Goal: Task Accomplishment & Management: Use online tool/utility

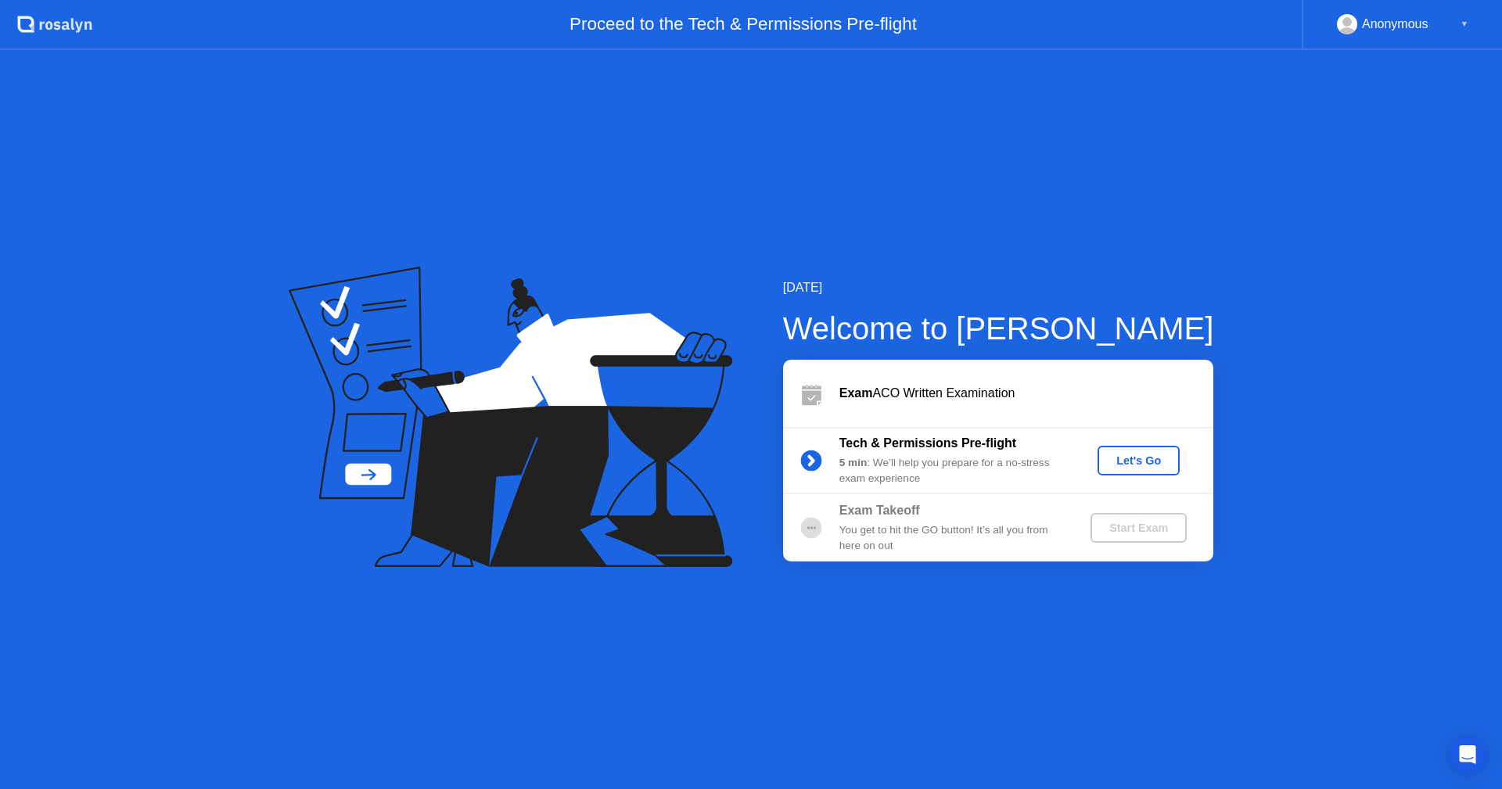
click at [1126, 454] on div "Let's Go" at bounding box center [1139, 460] width 70 height 13
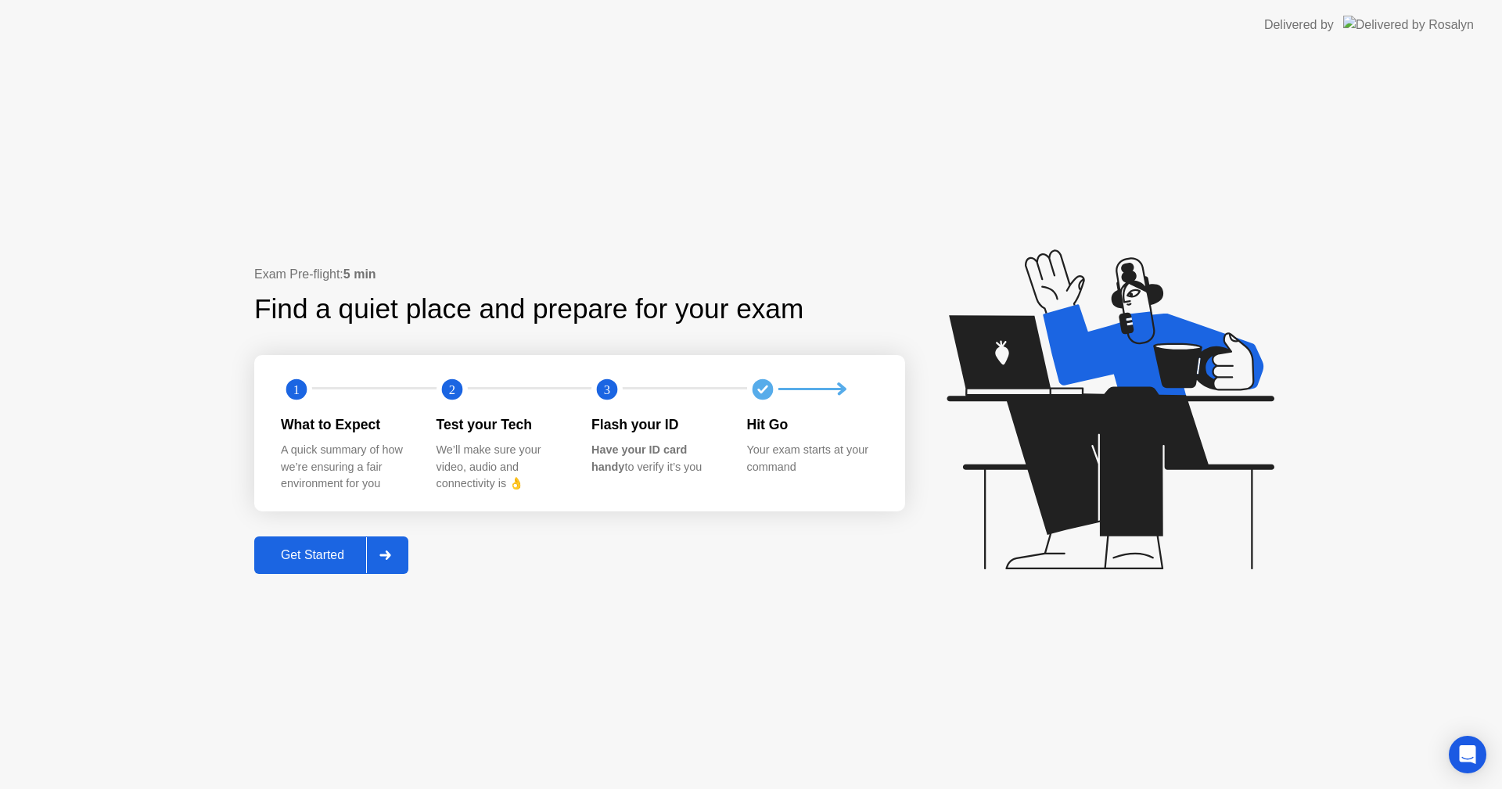
click at [332, 537] on button "Get Started" at bounding box center [331, 556] width 154 height 38
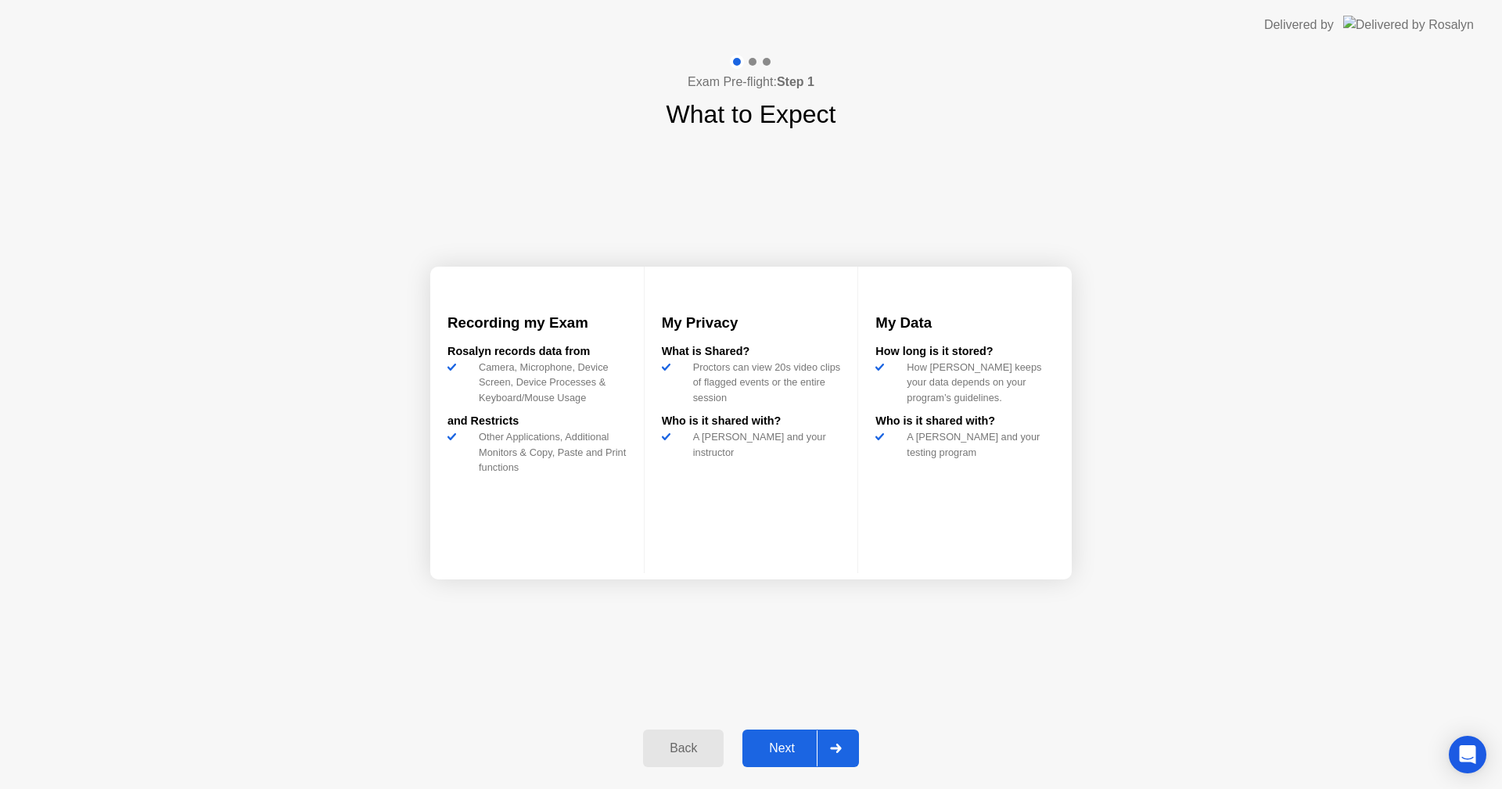
click at [765, 742] on div "Next" at bounding box center [782, 749] width 70 height 14
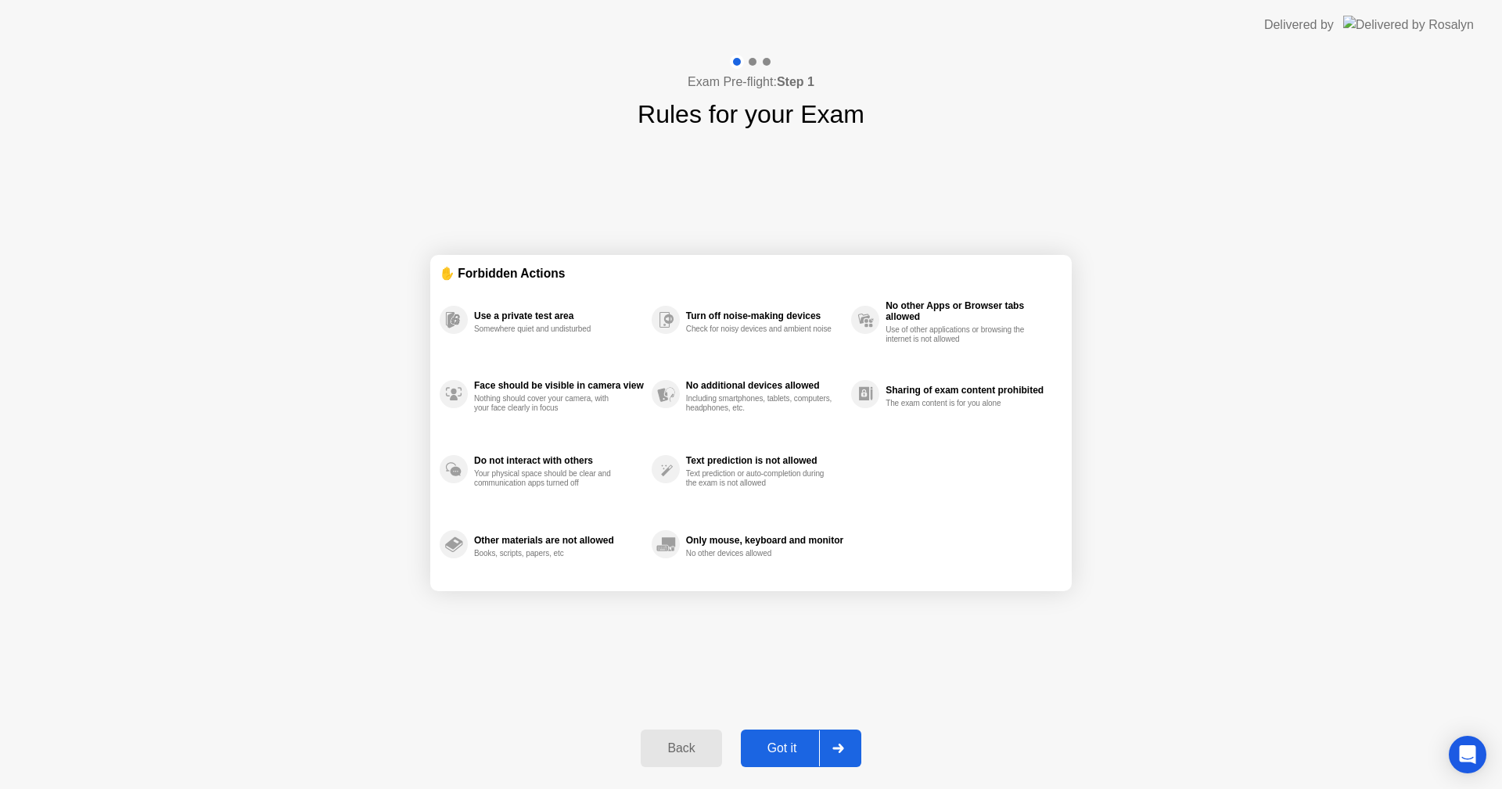
click at [765, 742] on div "Got it" at bounding box center [782, 749] width 74 height 14
select select "Available cameras"
select select "Available speakers"
select select "Available microphones"
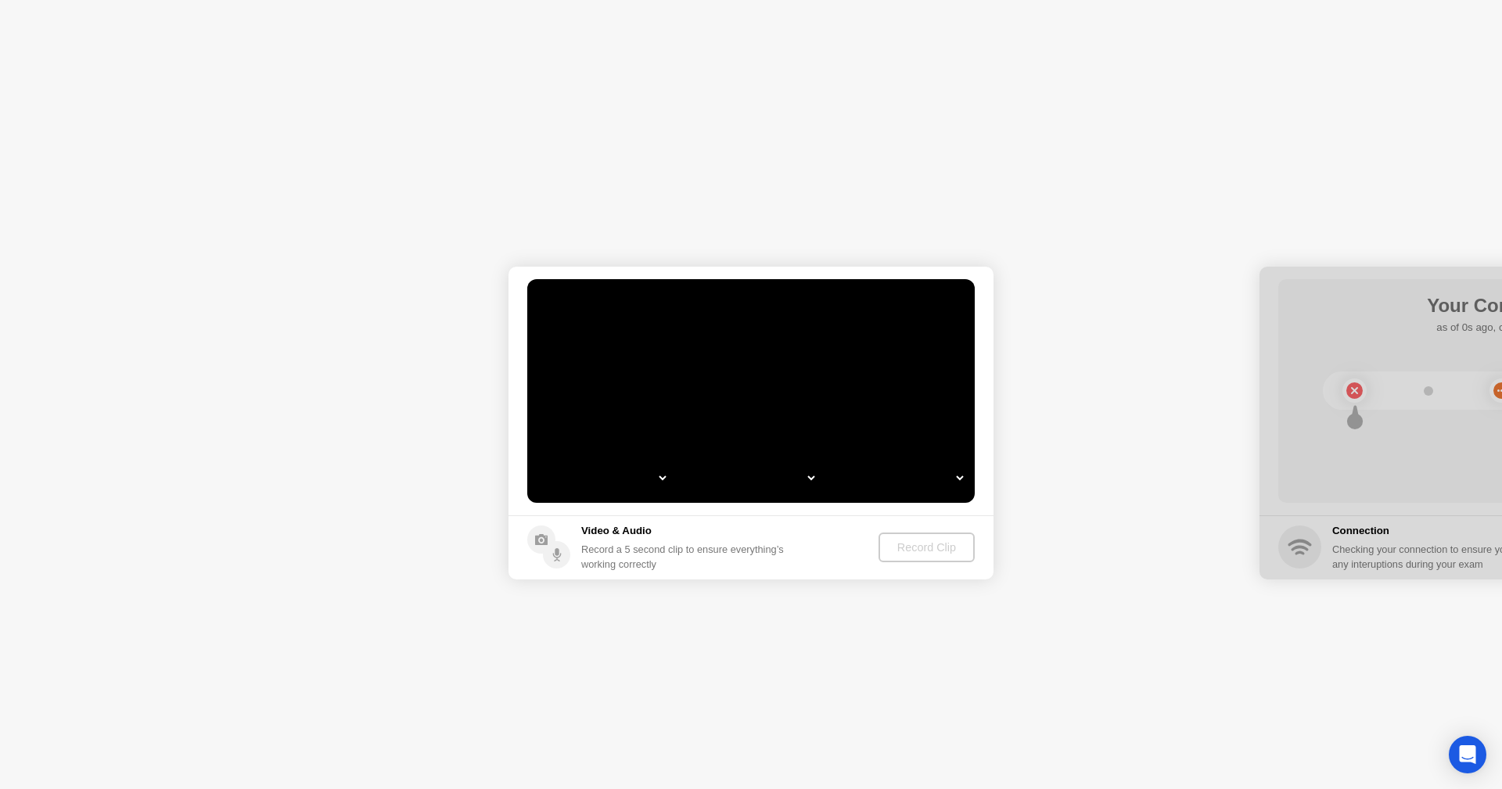
select select "*"
select select "**********"
select select "*******"
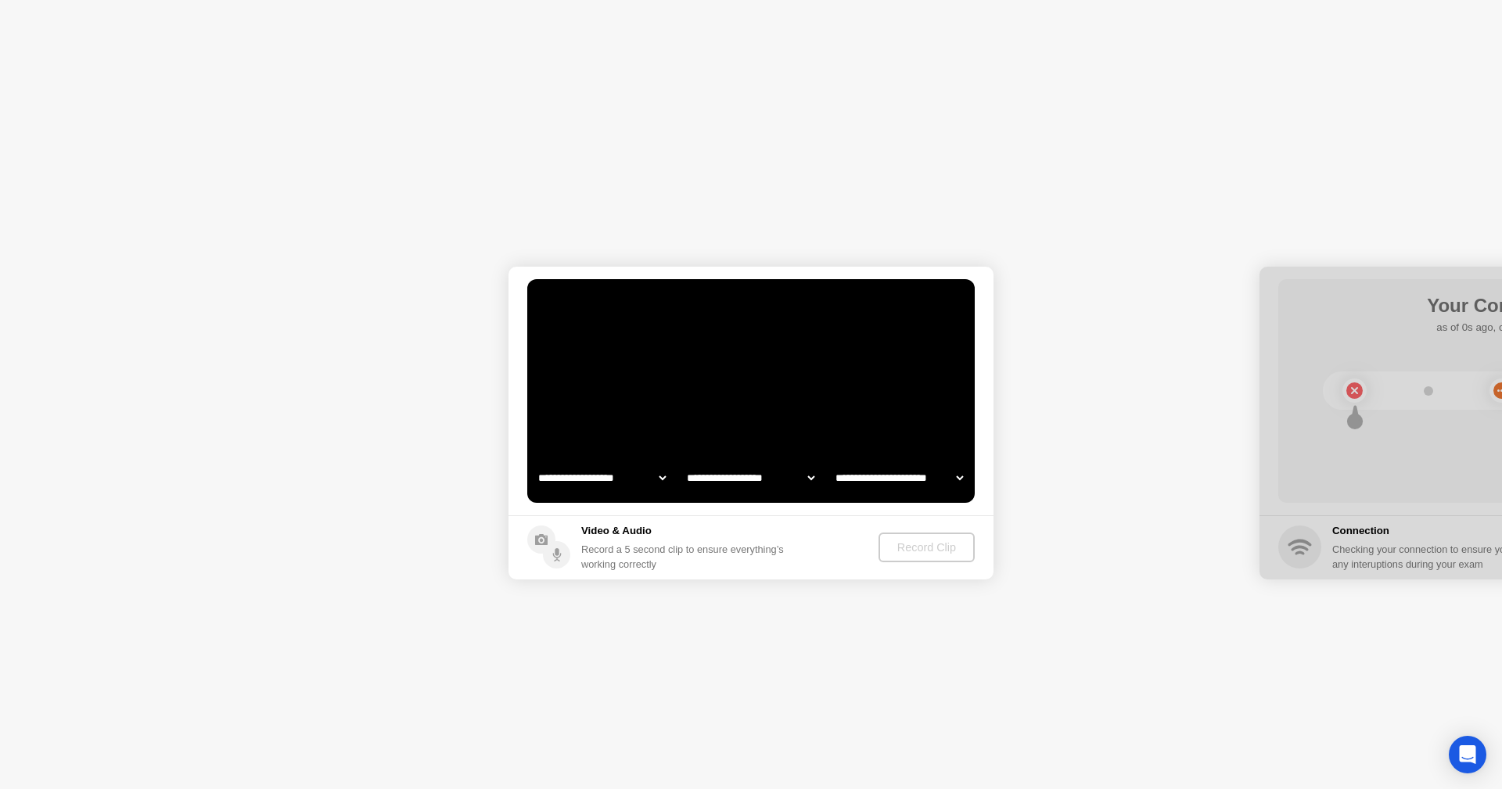
select select "*******"
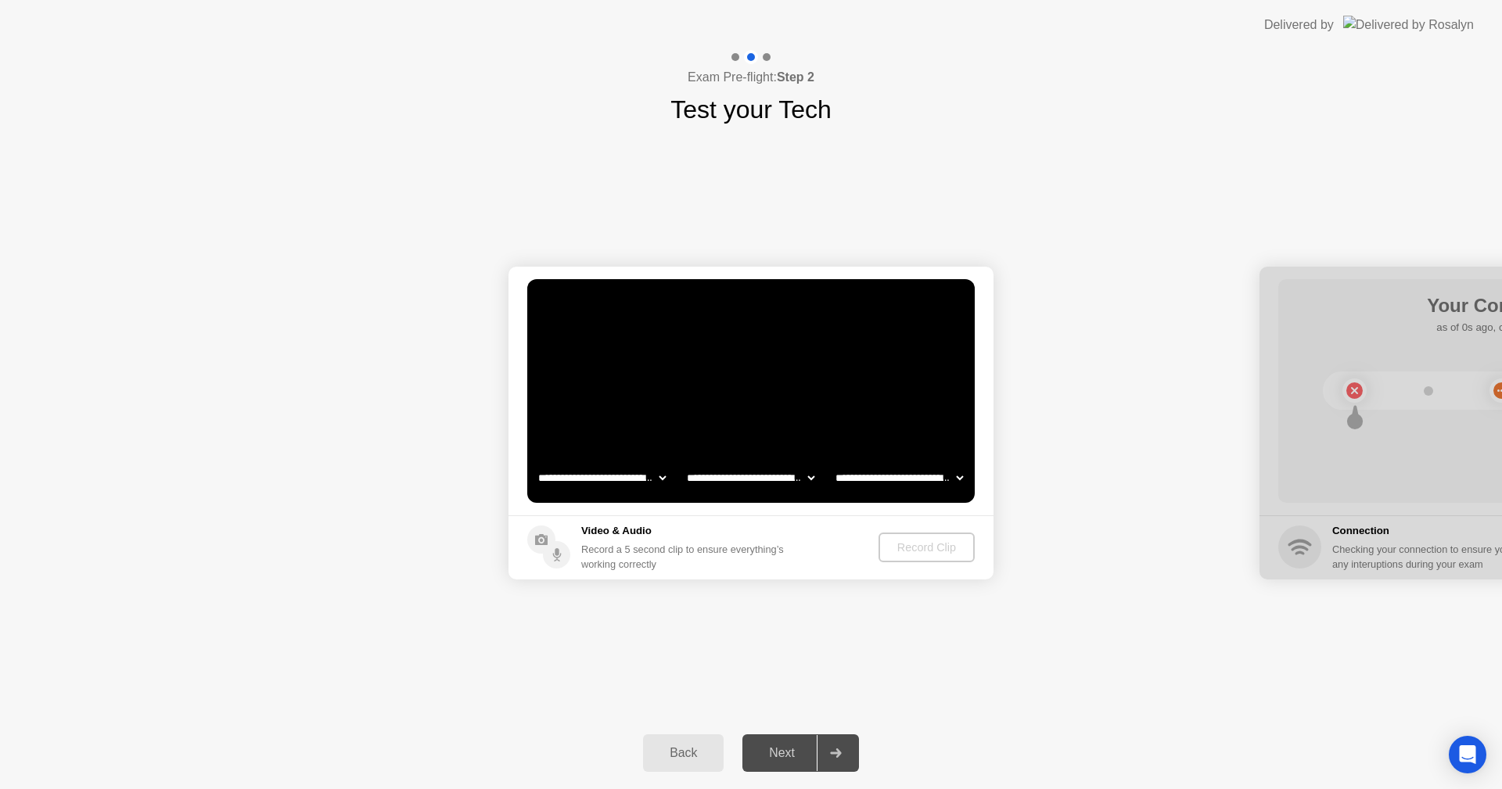
click at [769, 747] on div "Next" at bounding box center [782, 753] width 70 height 14
click at [944, 541] on div "Record Clip" at bounding box center [927, 547] width 84 height 13
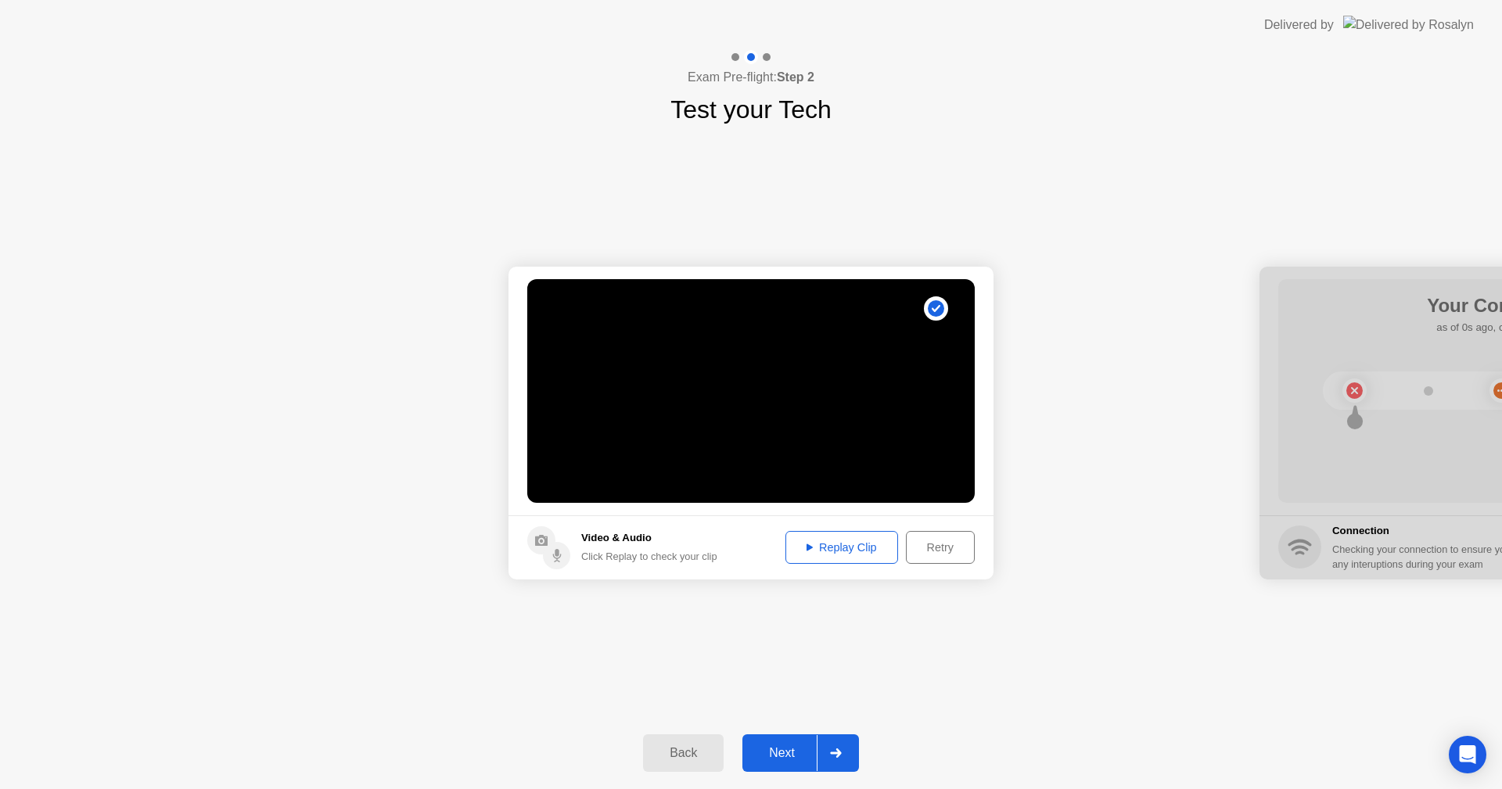
click at [772, 735] on button "Next" at bounding box center [800, 753] width 117 height 38
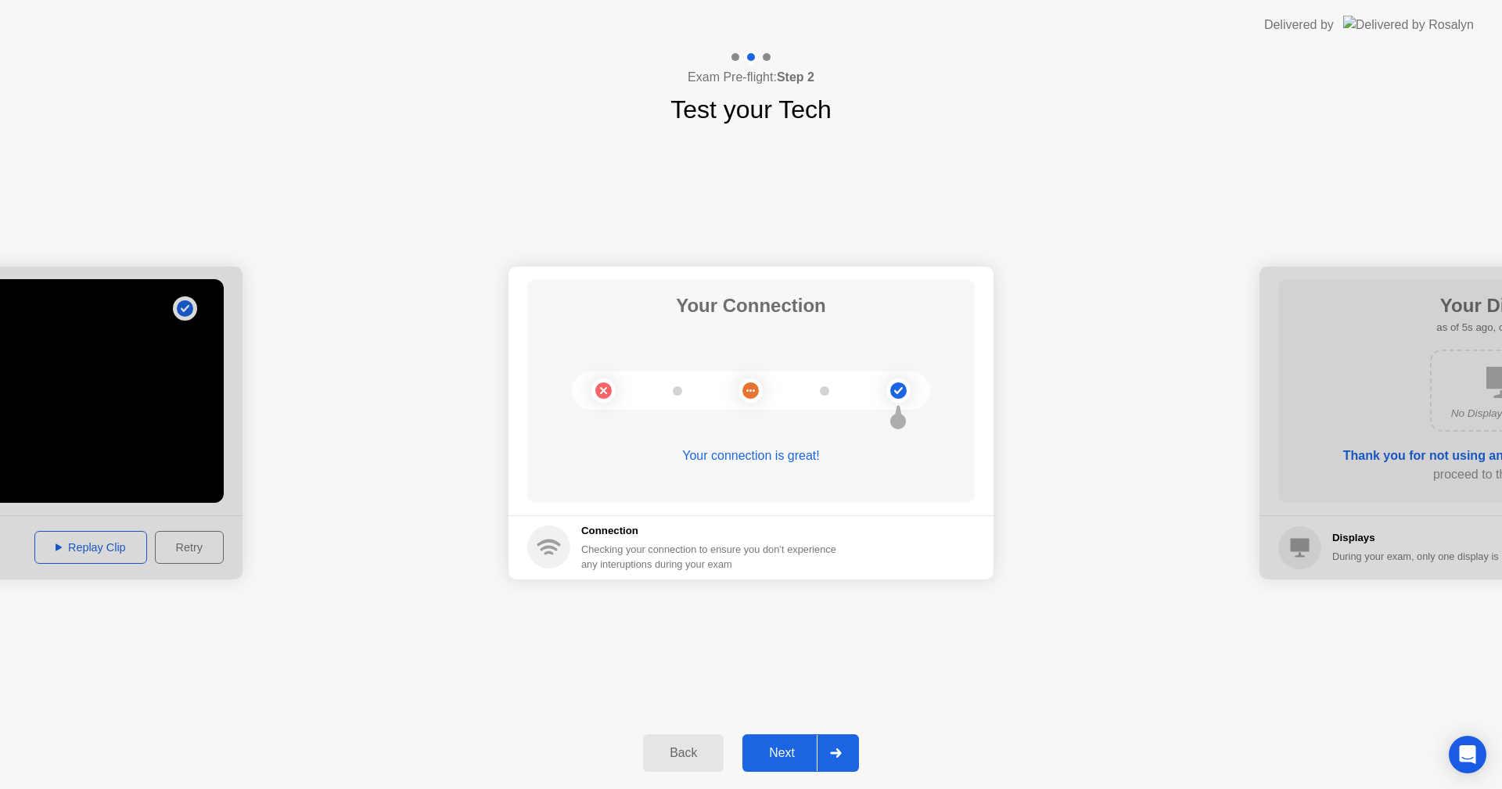
click at [772, 735] on button "Next" at bounding box center [800, 753] width 117 height 38
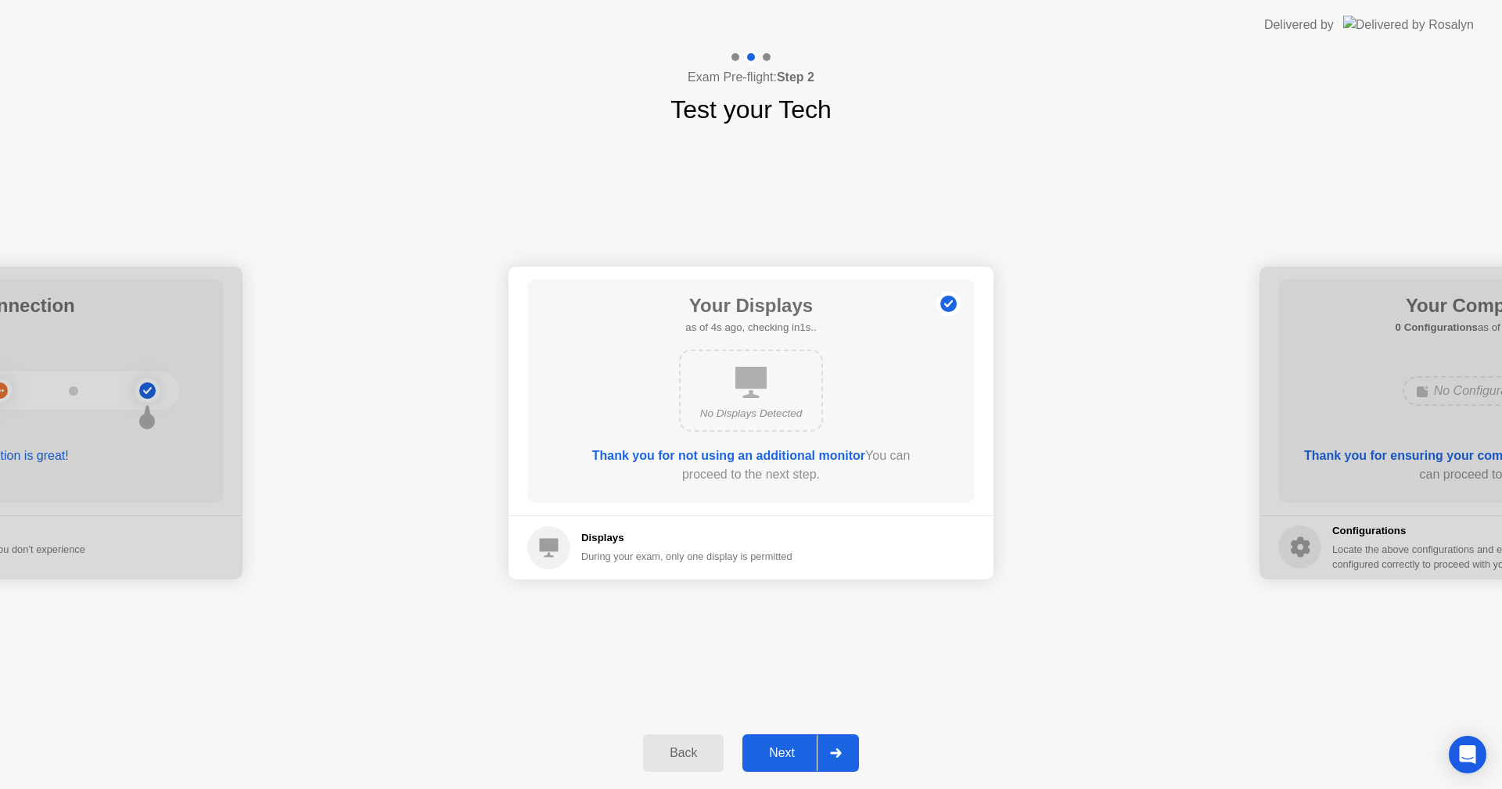
click at [772, 735] on button "Next" at bounding box center [800, 753] width 117 height 38
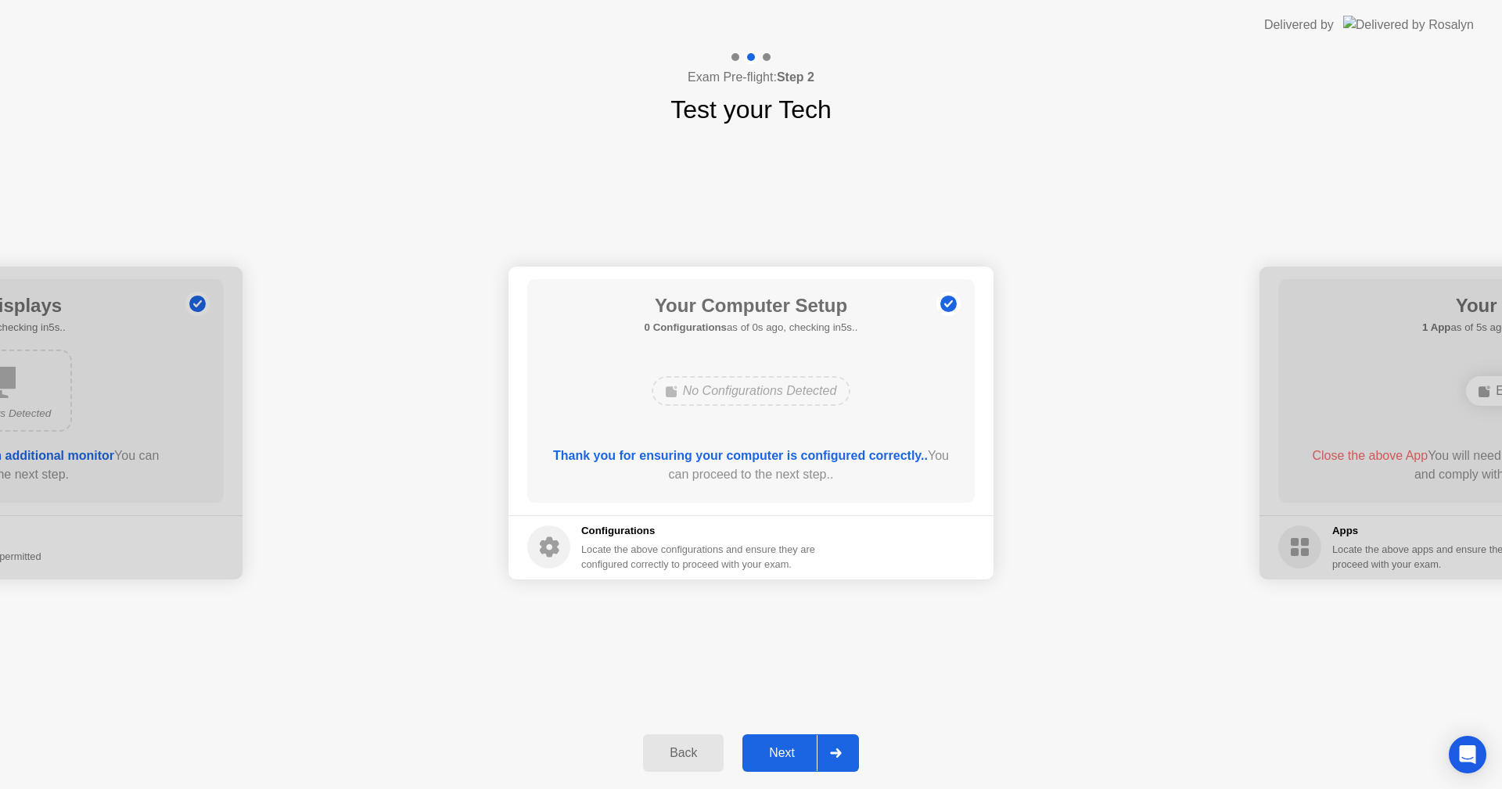
click at [772, 735] on button "Next" at bounding box center [800, 753] width 117 height 38
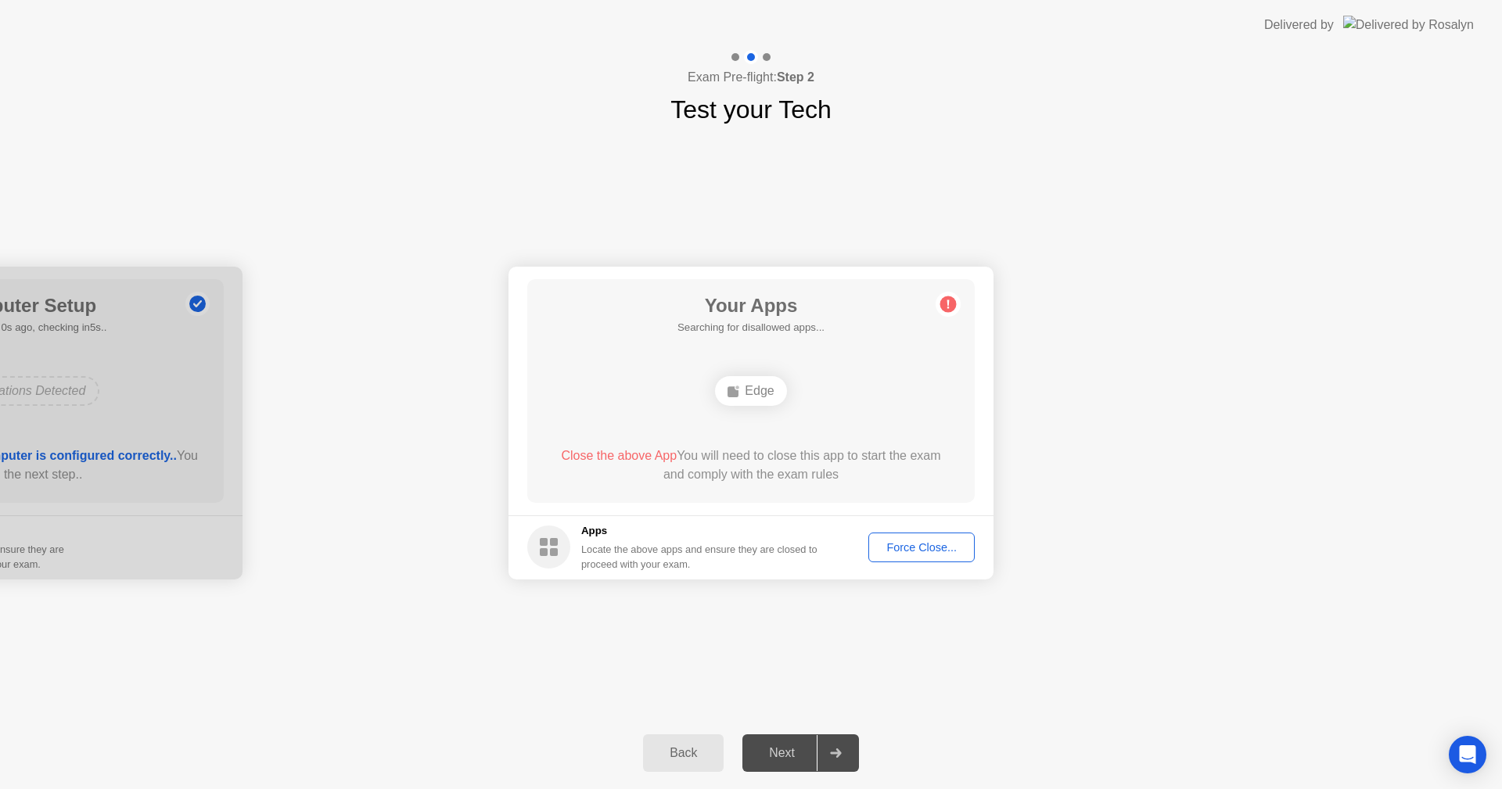
click at [777, 749] on div "Next" at bounding box center [782, 753] width 70 height 14
click at [904, 541] on div "Force Close..." at bounding box center [921, 547] width 95 height 13
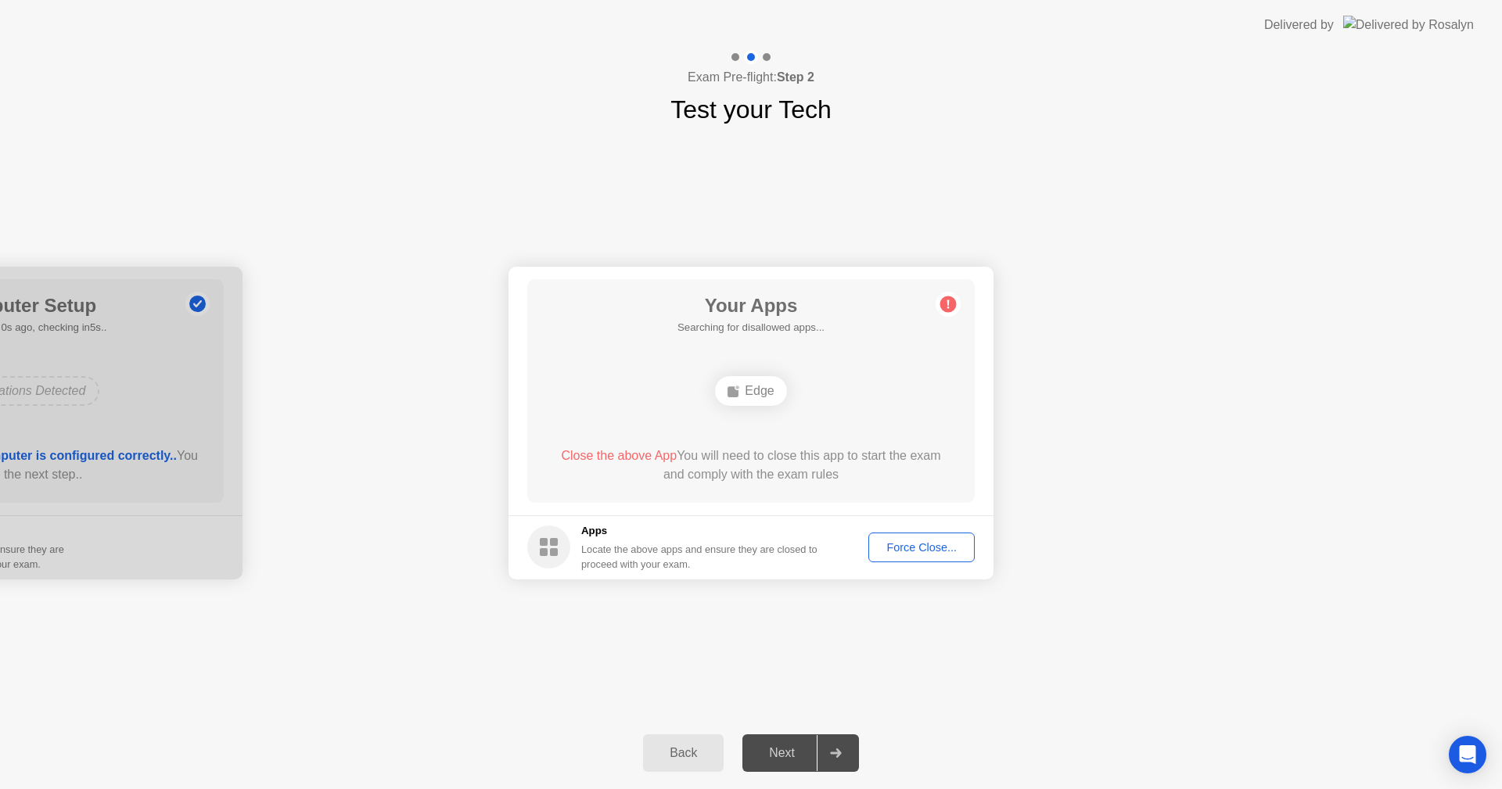
click at [892, 556] on button "Force Close..." at bounding box center [921, 548] width 106 height 30
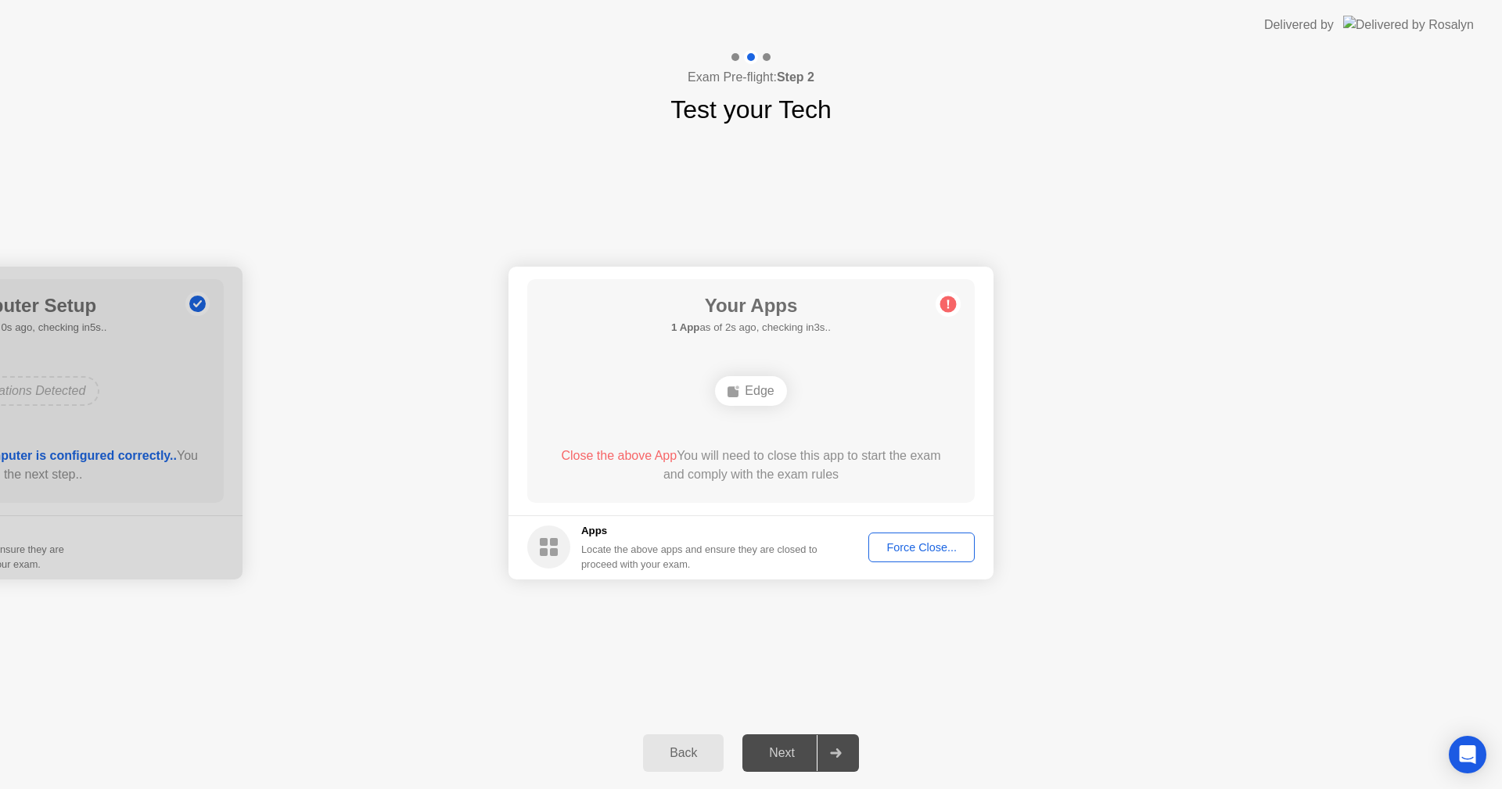
click at [786, 750] on div "Next" at bounding box center [782, 753] width 70 height 14
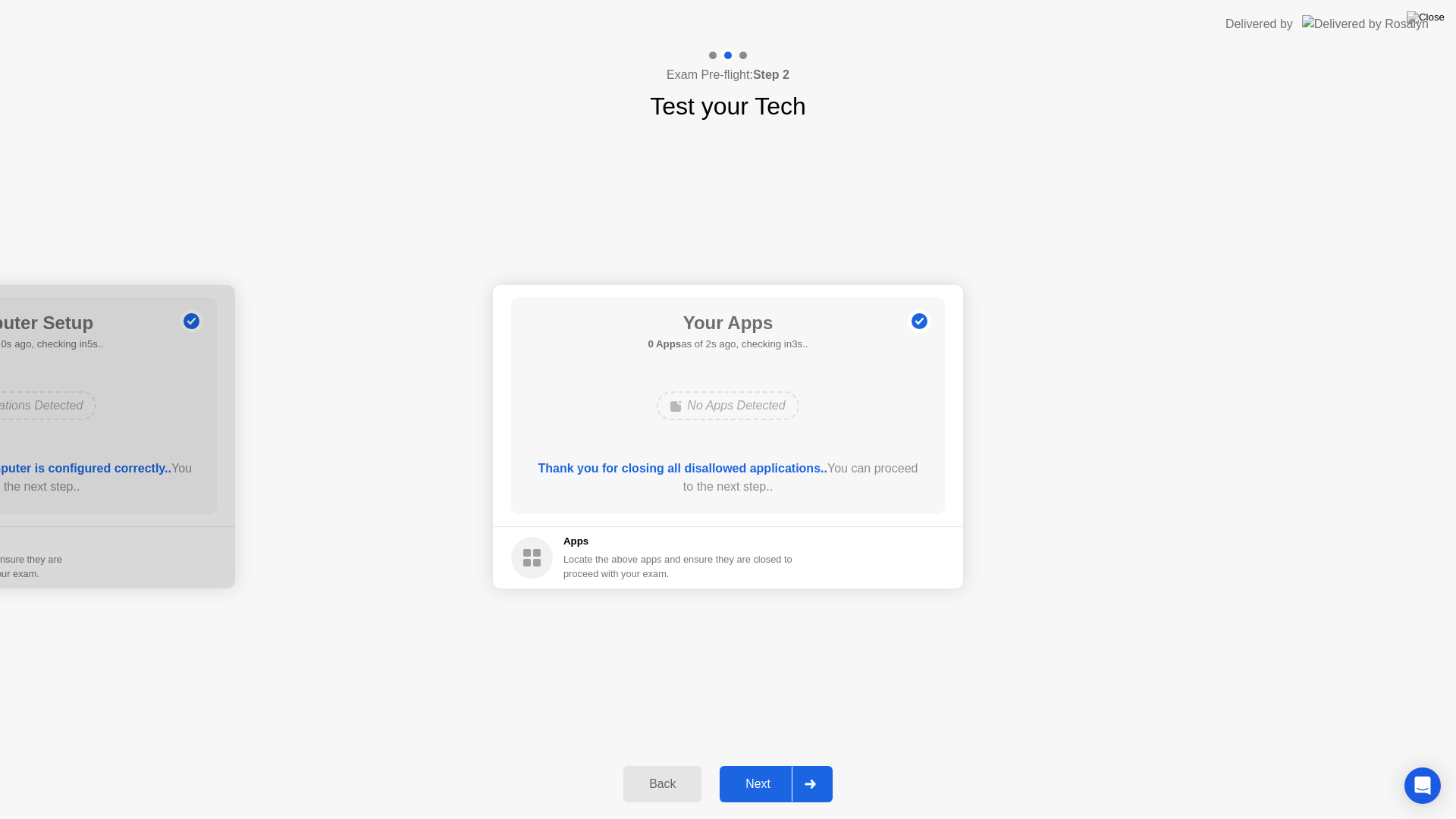
click at [751, 764] on div "Next" at bounding box center [758, 784] width 68 height 14
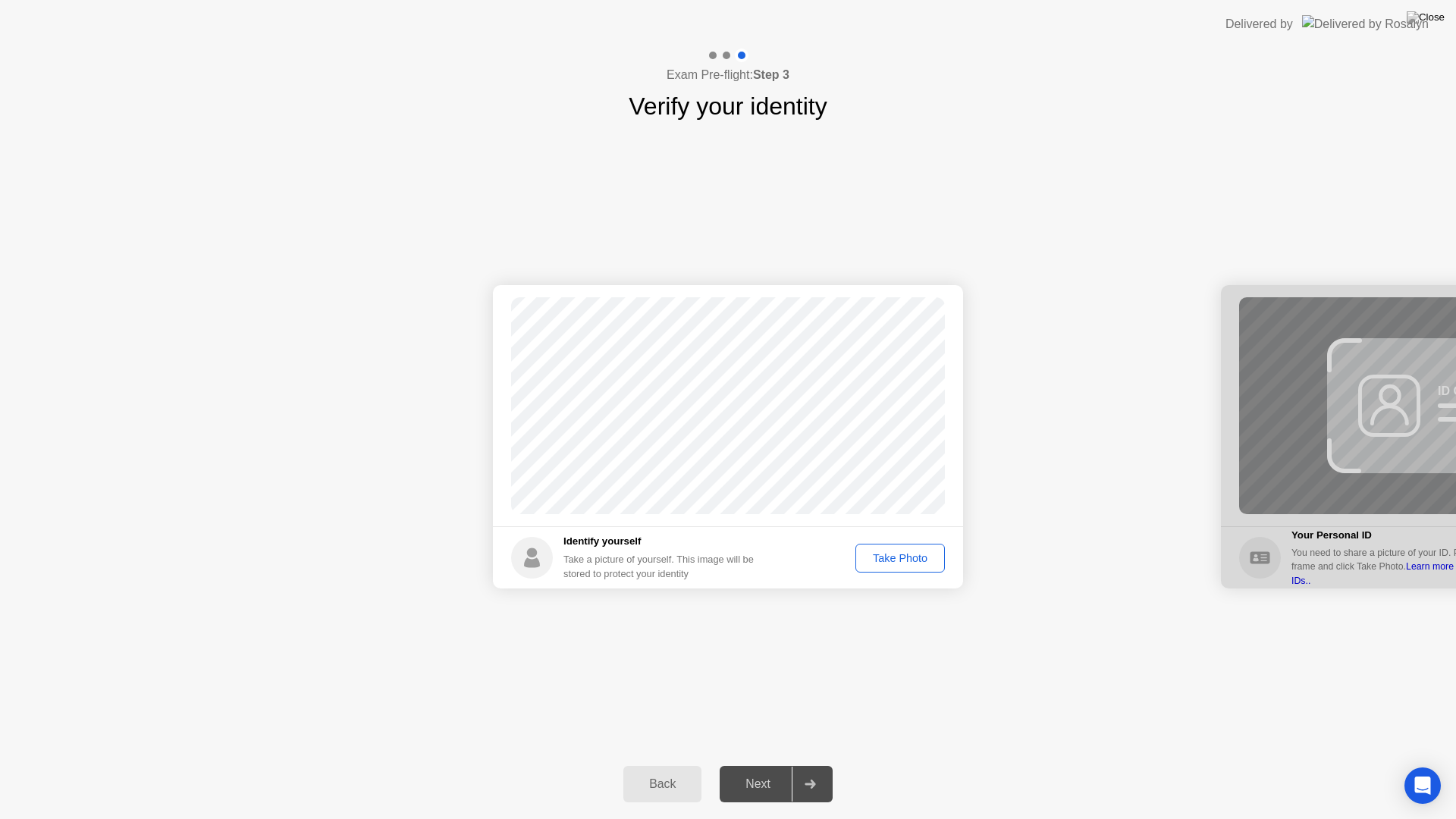
click at [750, 764] on div "Next" at bounding box center [758, 784] width 68 height 14
click at [909, 556] on div "Take Photo" at bounding box center [900, 557] width 79 height 13
click at [765, 764] on div "Next" at bounding box center [758, 784] width 68 height 14
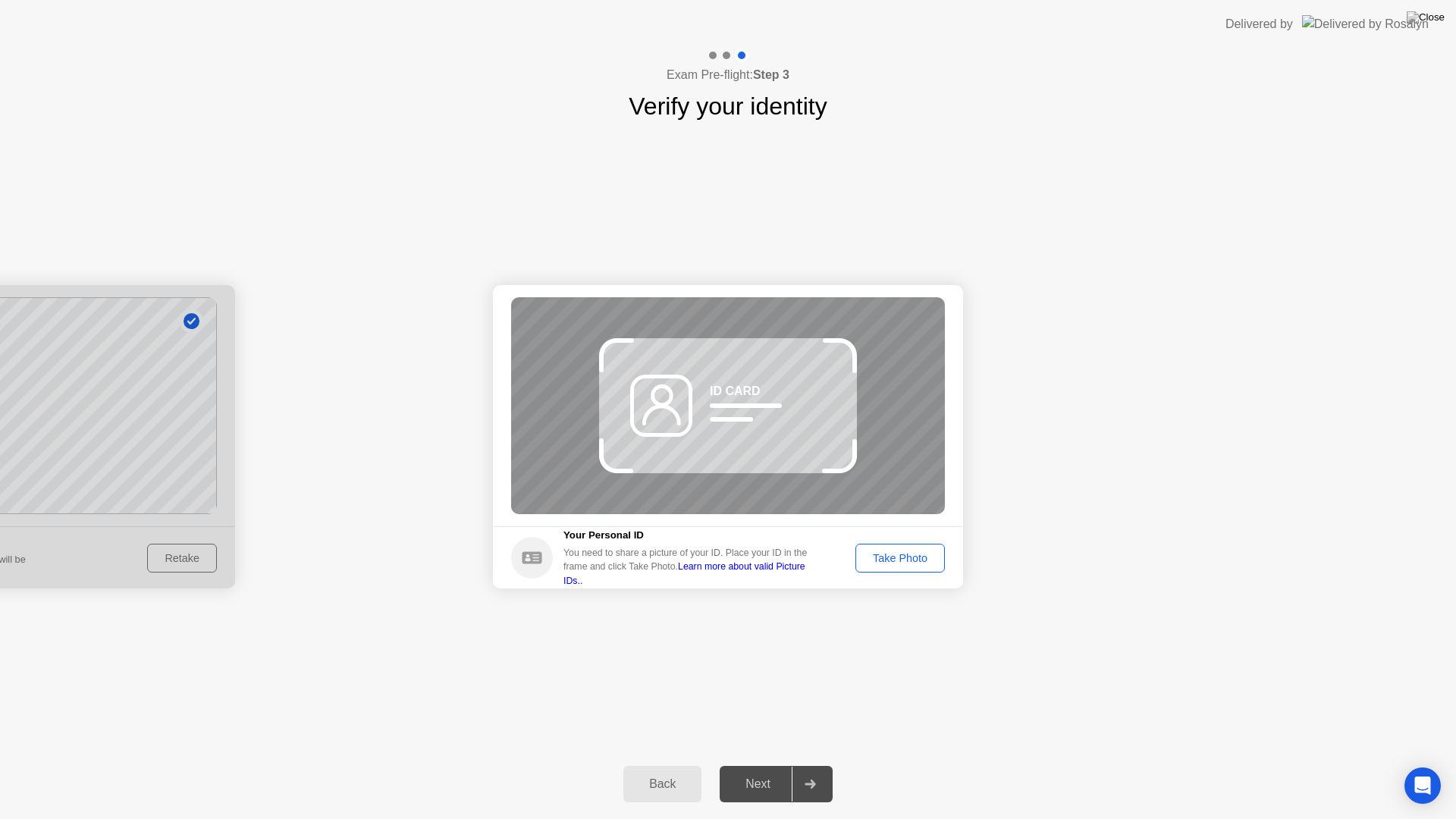
click at [884, 559] on div "Take Photo" at bounding box center [900, 557] width 79 height 13
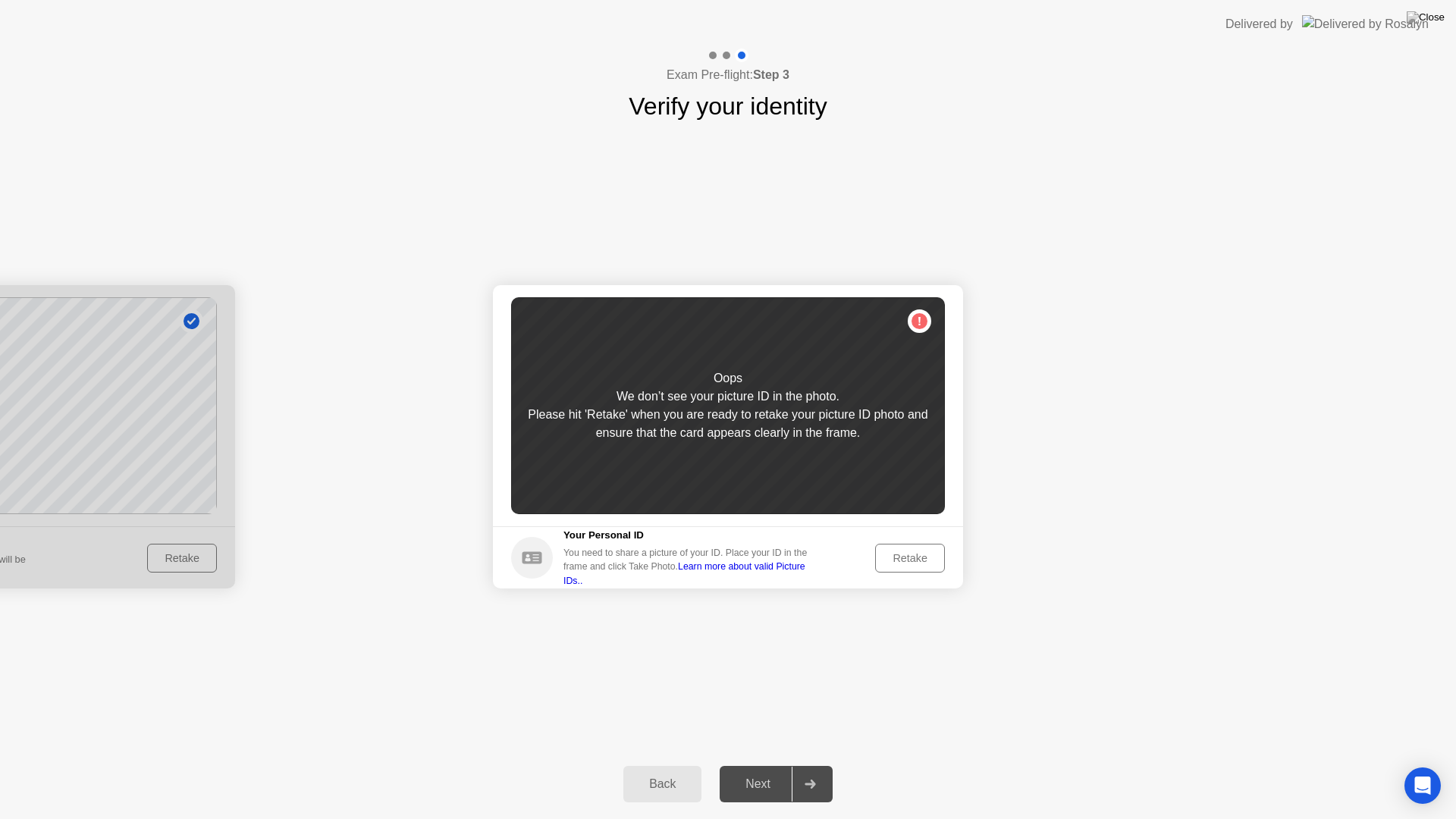
click at [884, 559] on div "Retake" at bounding box center [909, 557] width 59 height 13
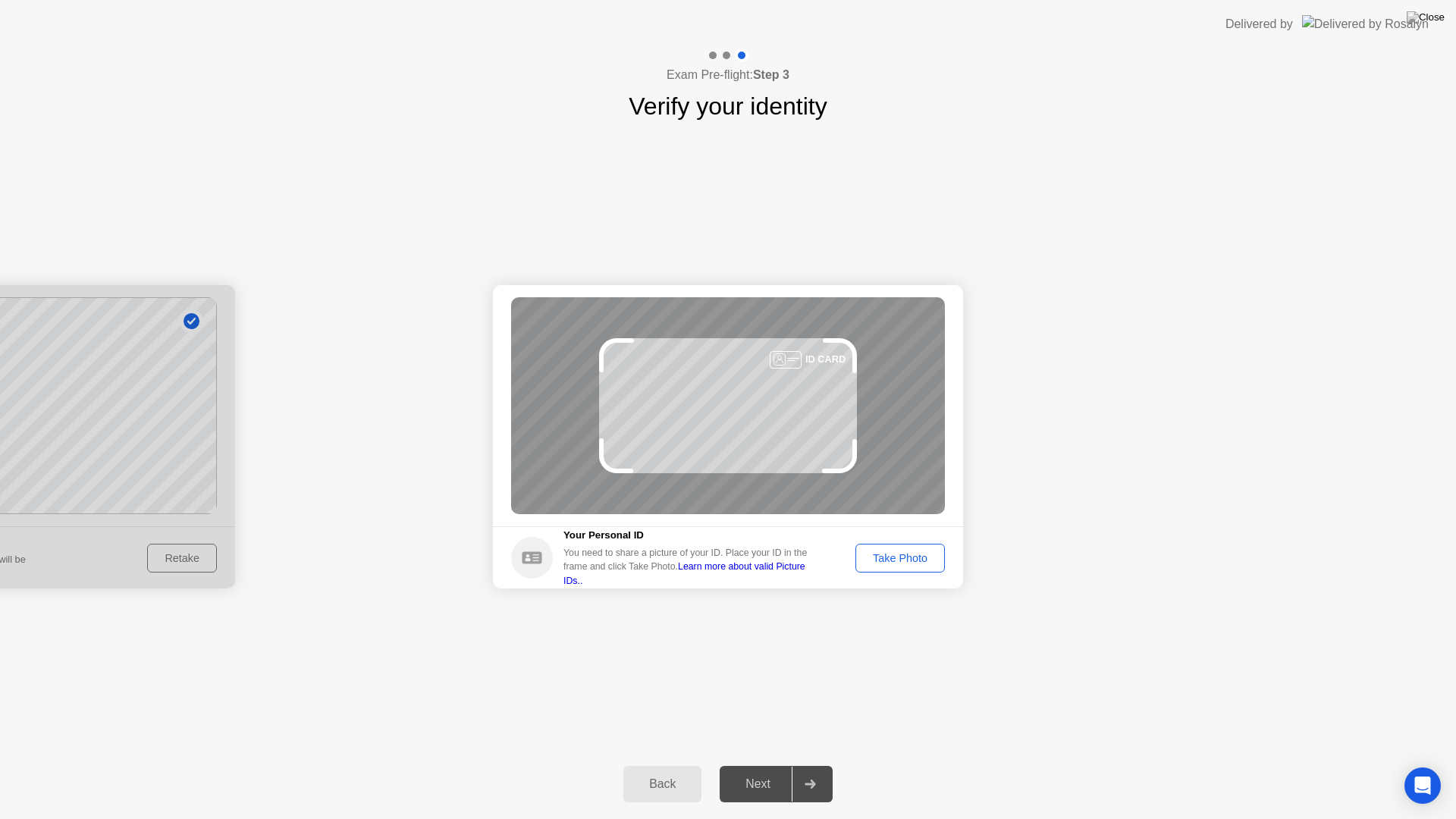
click at [884, 559] on div "Take Photo" at bounding box center [900, 557] width 79 height 13
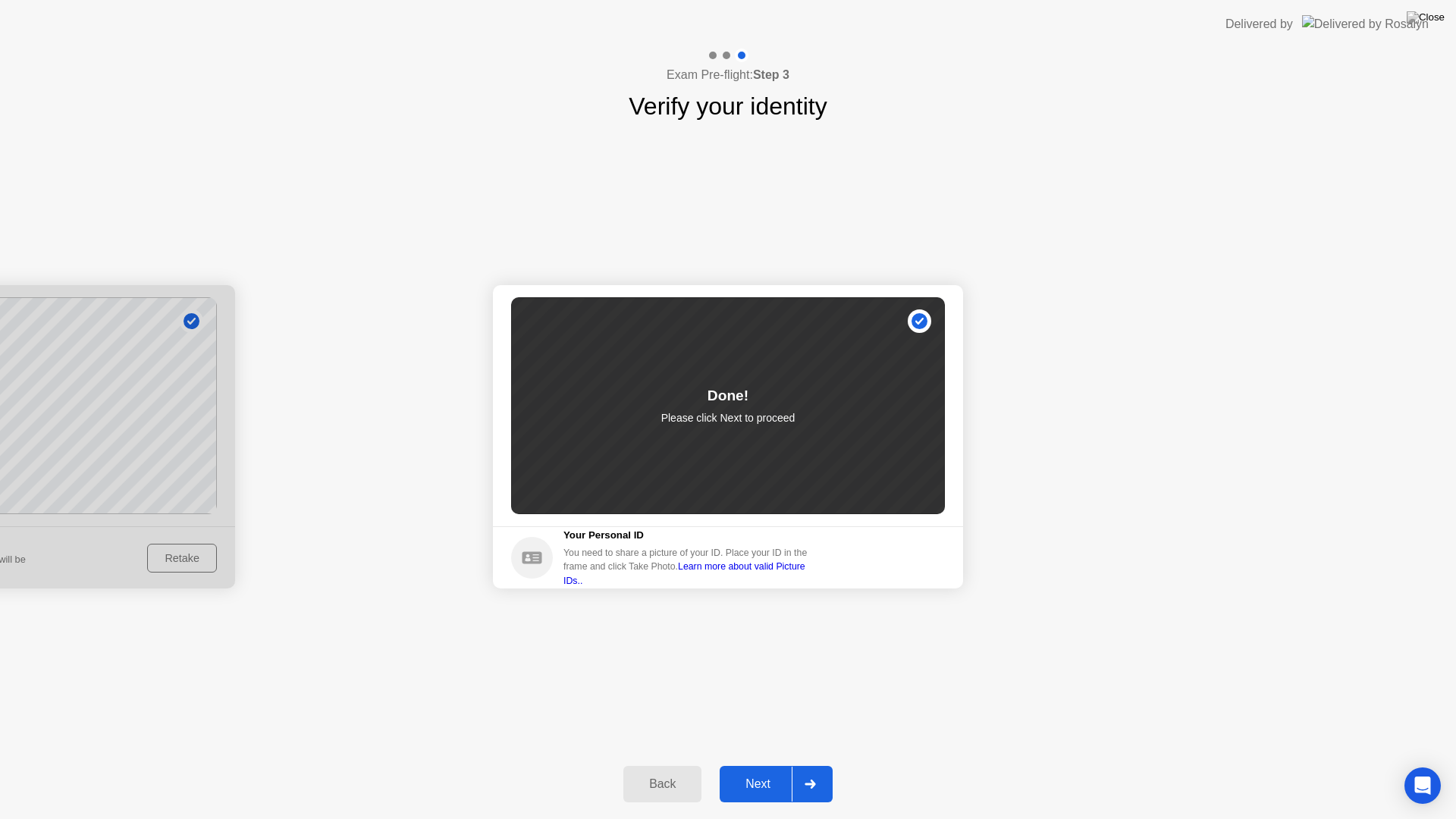
click at [754, 764] on div "Next" at bounding box center [758, 784] width 68 height 14
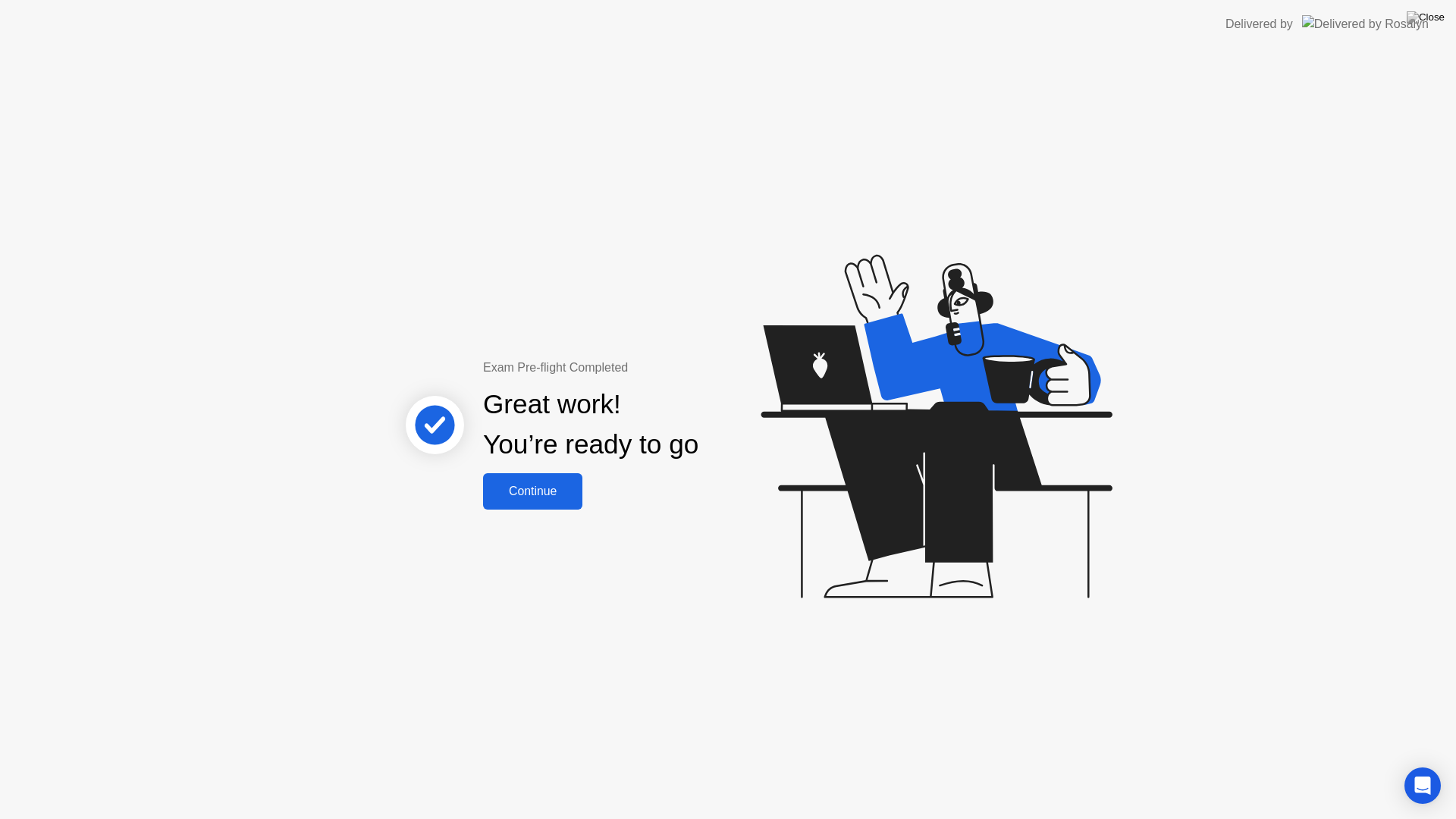
click at [526, 505] on button "Continue" at bounding box center [532, 491] width 99 height 37
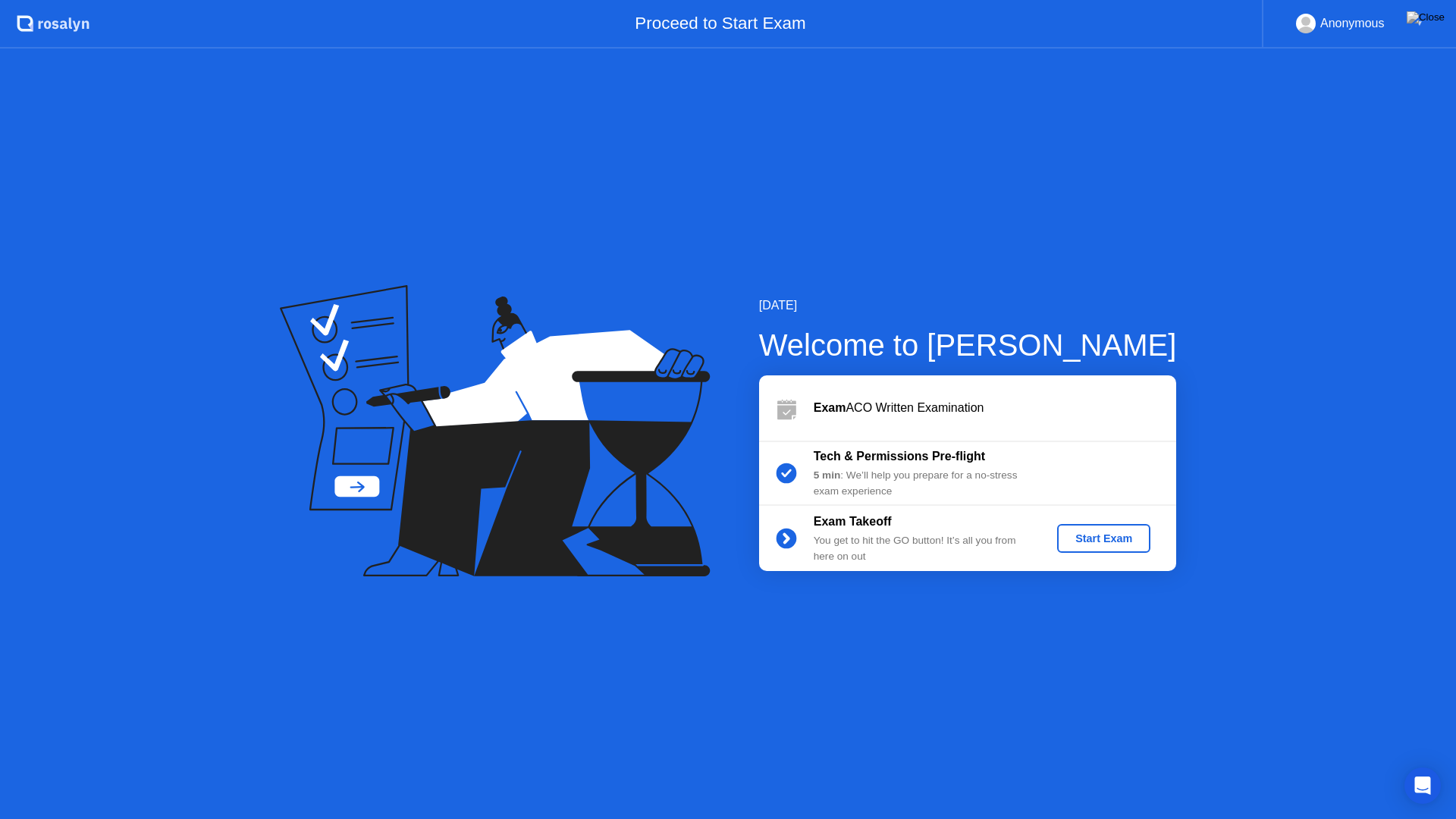
click at [1102, 534] on div "Start Exam" at bounding box center [1104, 538] width 81 height 13
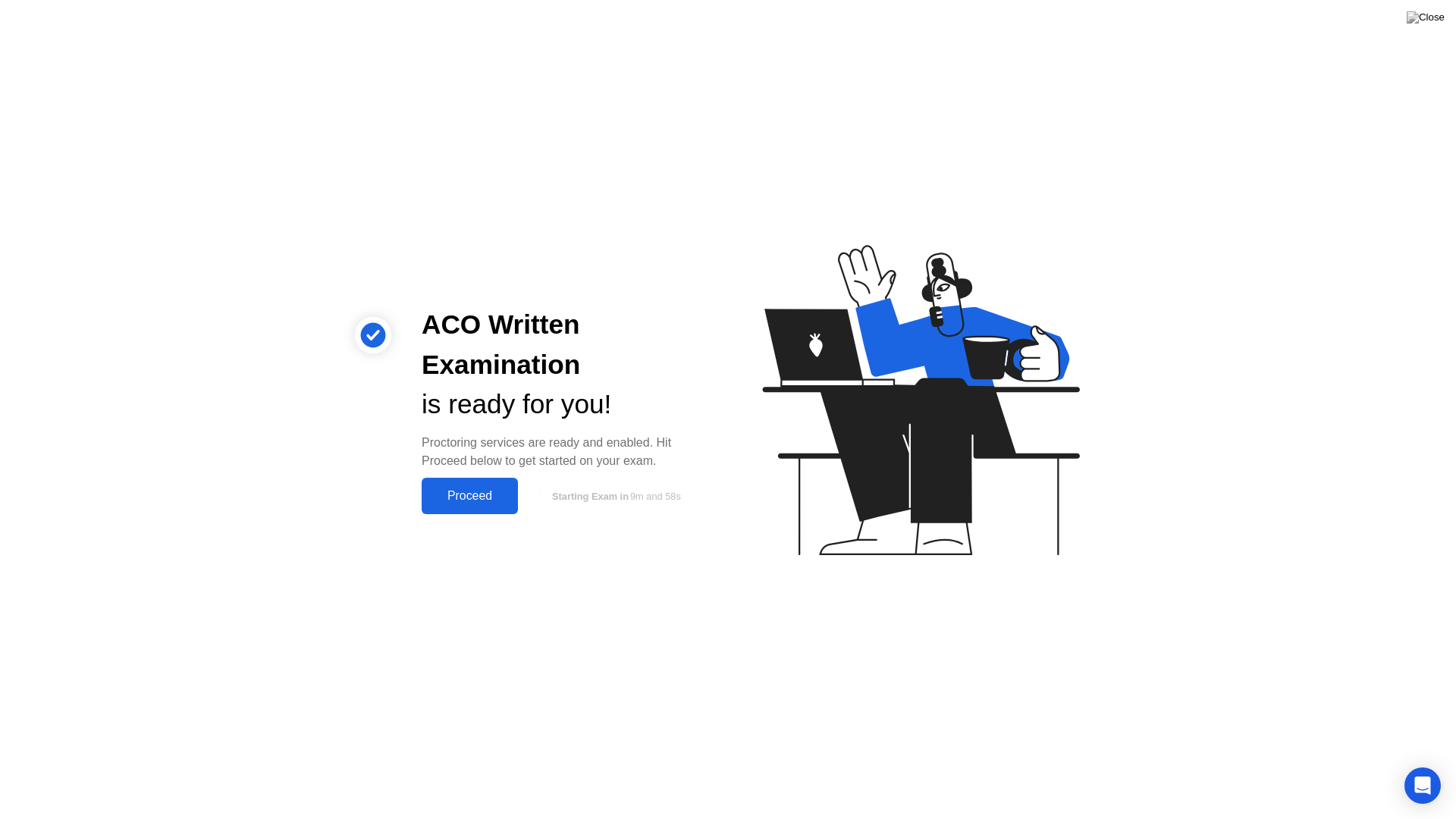
click at [483, 502] on div "Proceed" at bounding box center [470, 496] width 87 height 14
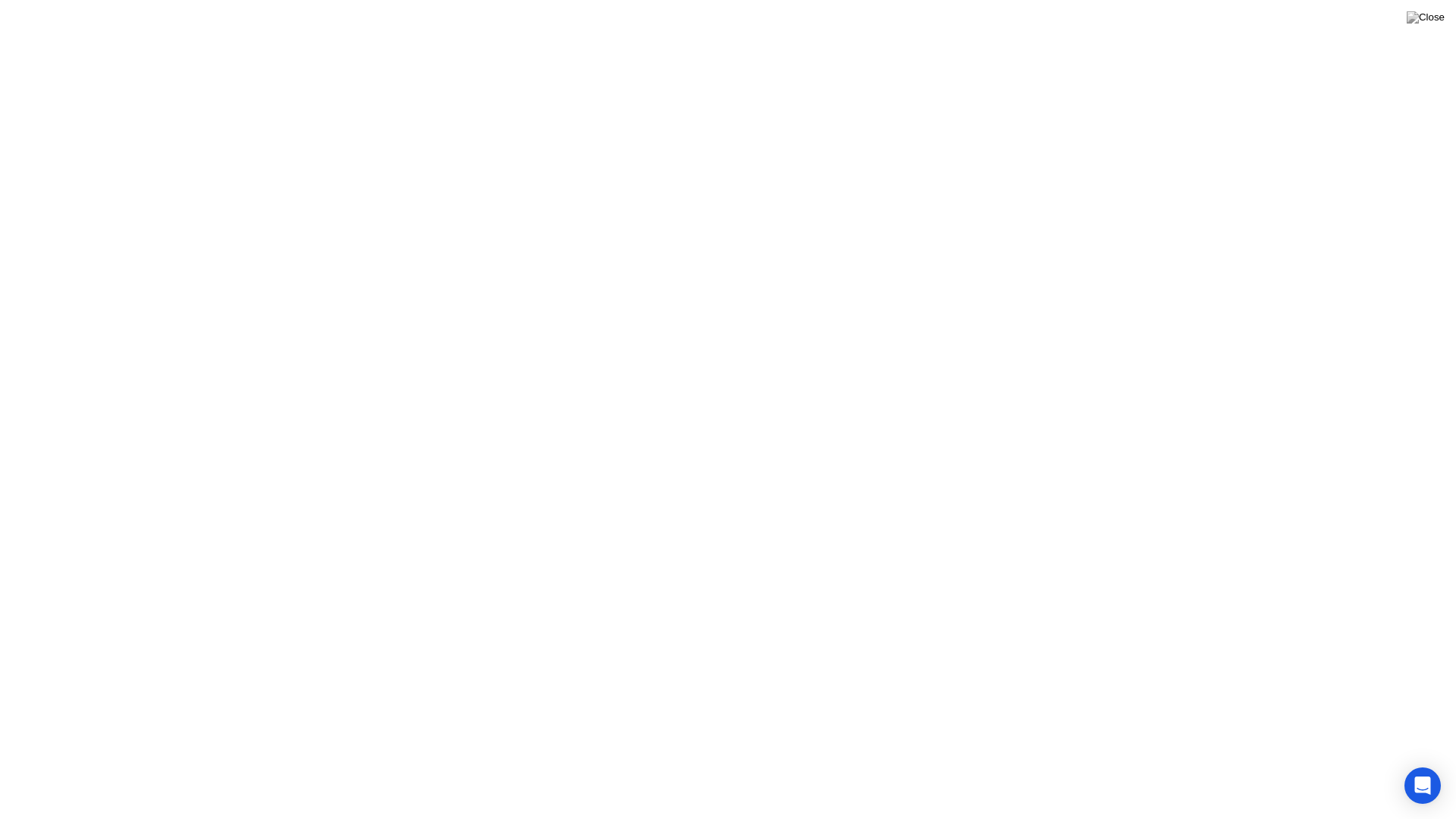
click button "Got it!"
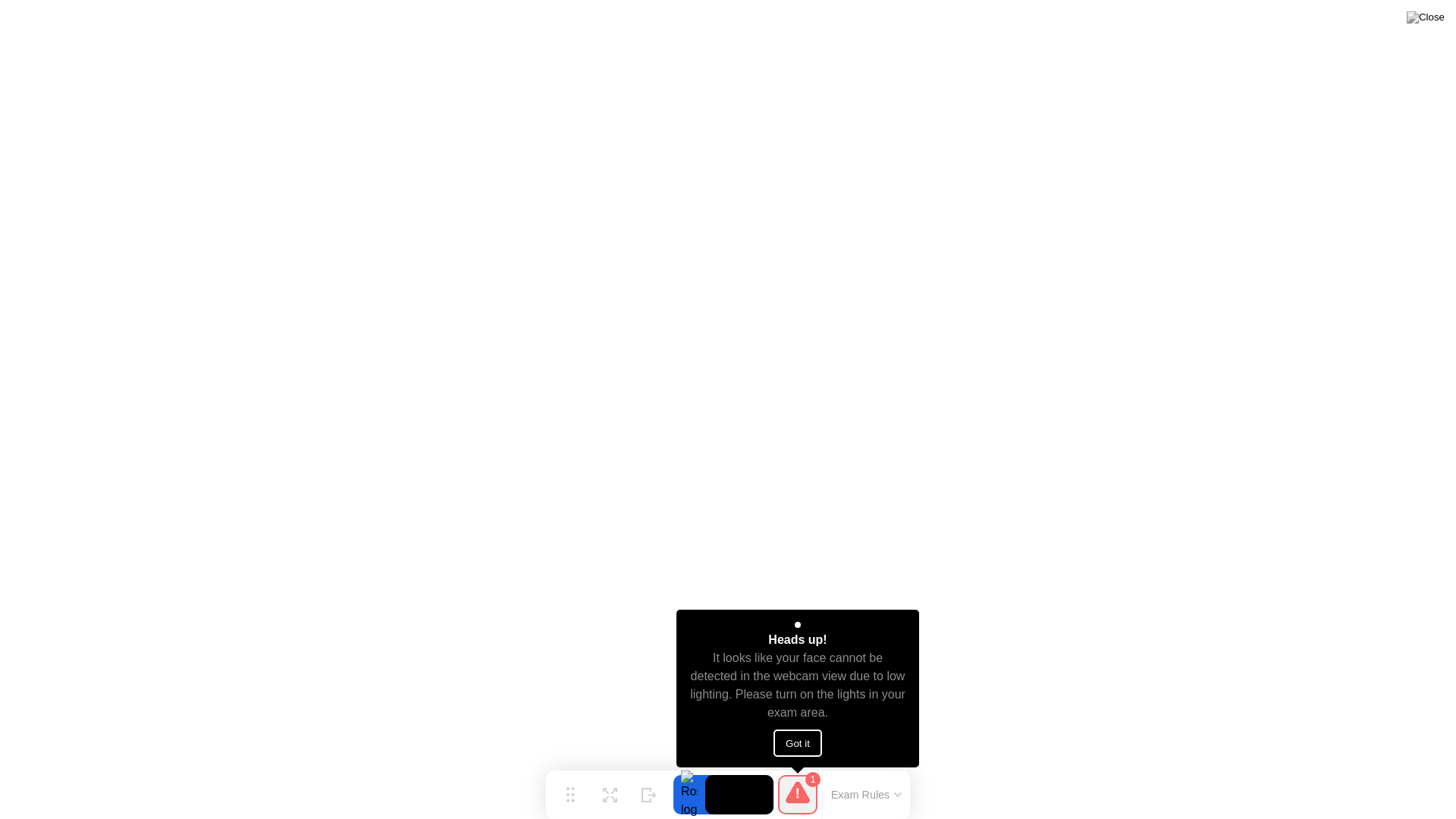
click at [809, 740] on button "Got it" at bounding box center [798, 742] width 48 height 27
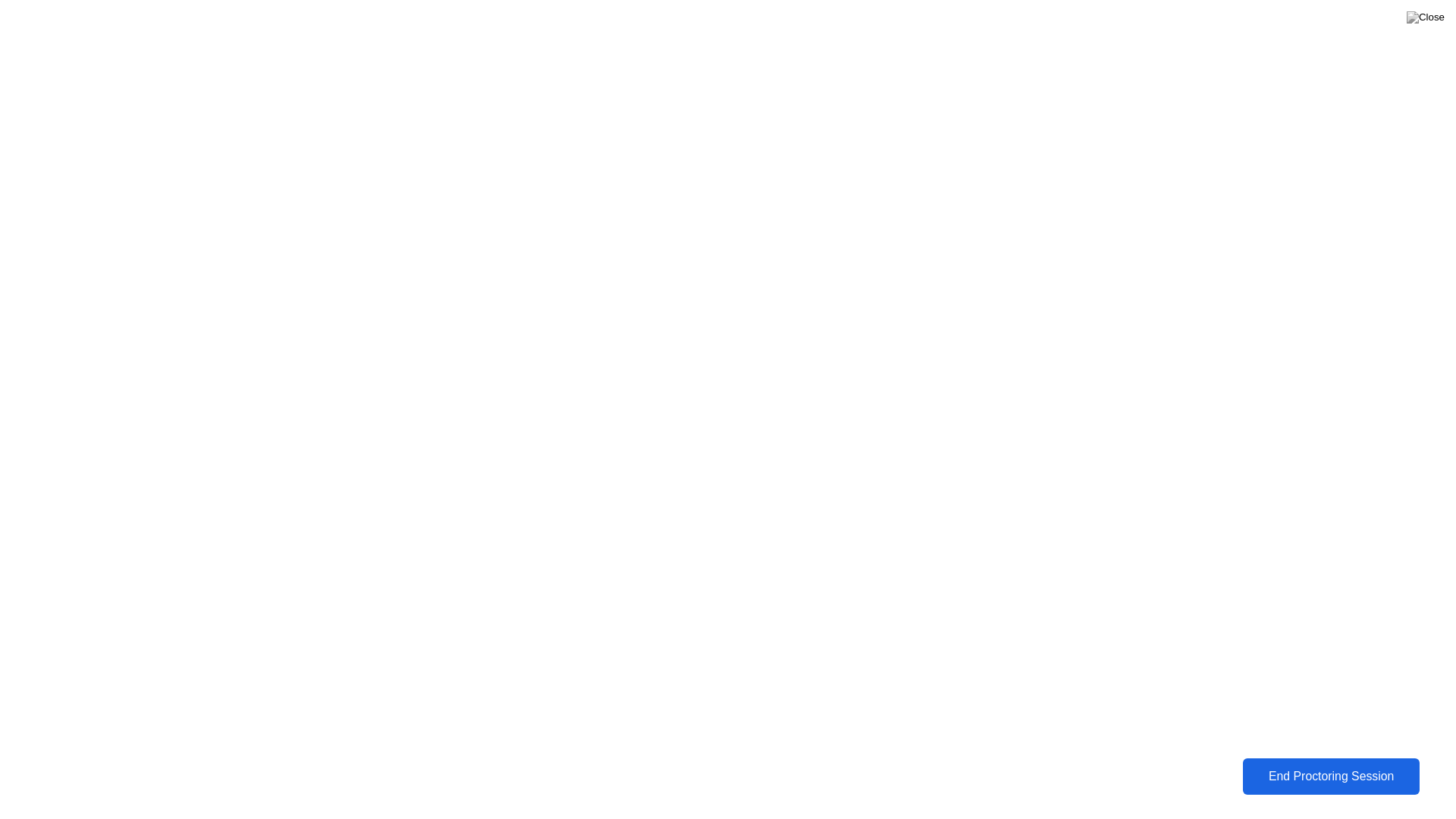
click at [1354, 764] on button "End Proctoring Session" at bounding box center [1331, 776] width 176 height 37
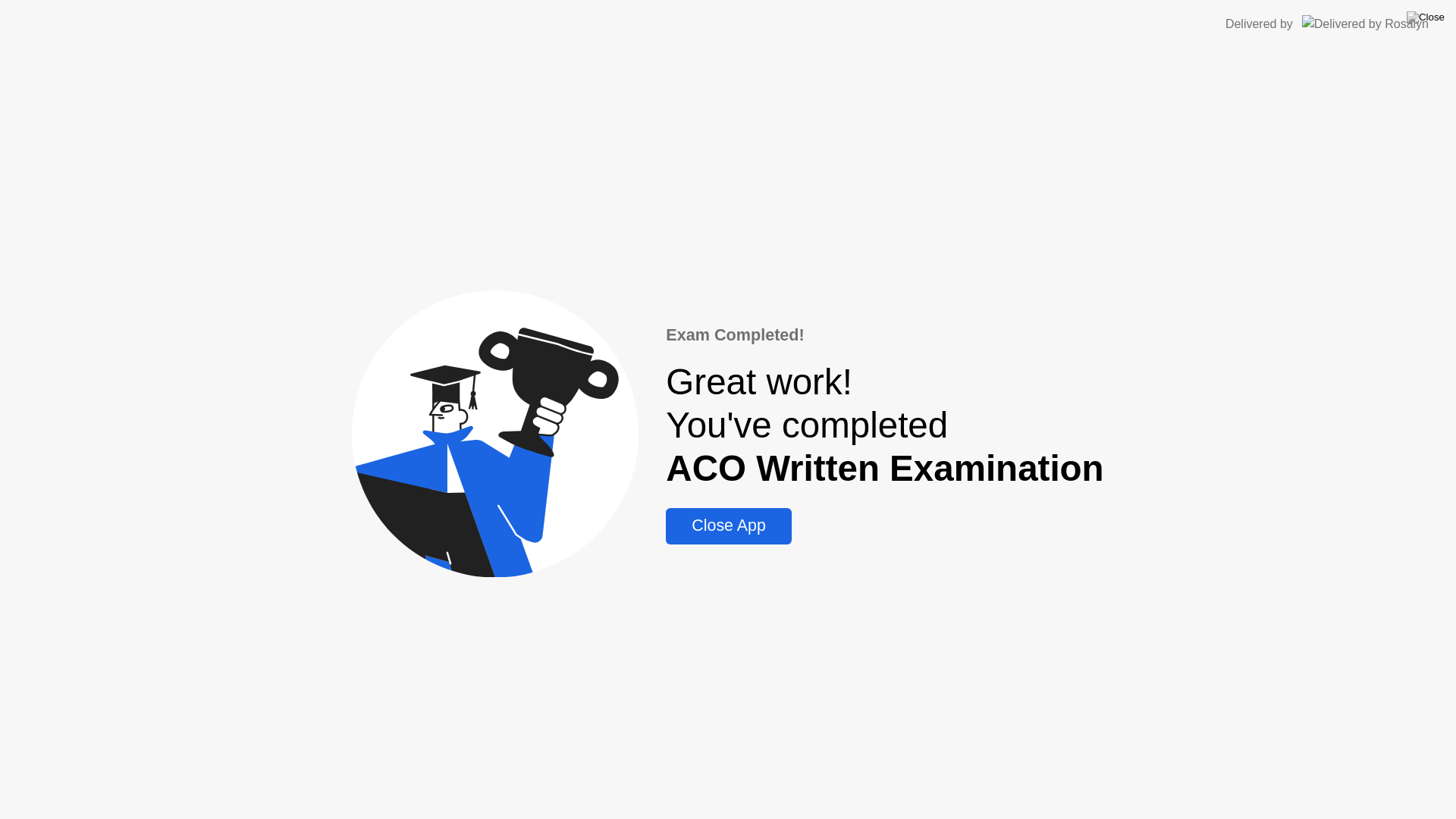
click at [726, 528] on div "Close App" at bounding box center [728, 526] width 116 height 19
